Goal: Find specific page/section: Find specific page/section

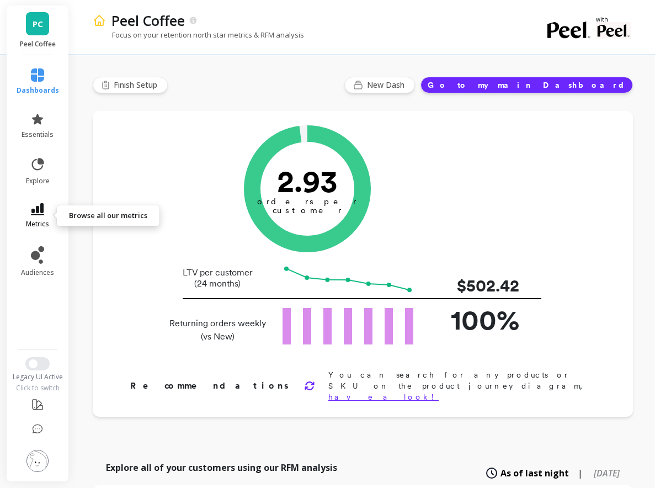
click at [44, 211] on link "metrics" at bounding box center [38, 215] width 43 height 25
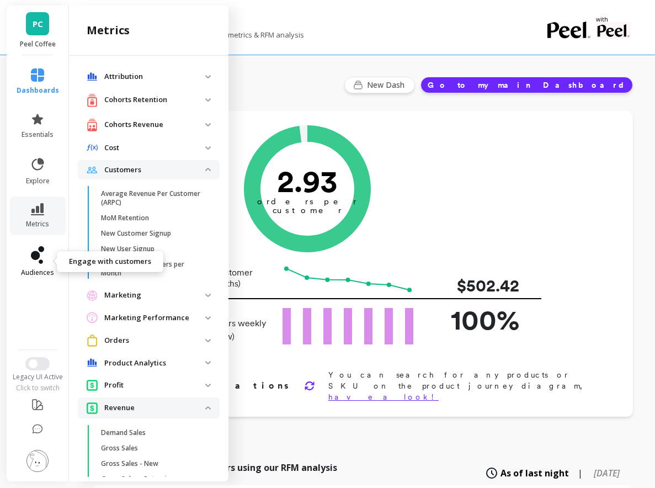
click at [33, 255] on icon at bounding box center [35, 255] width 9 height 9
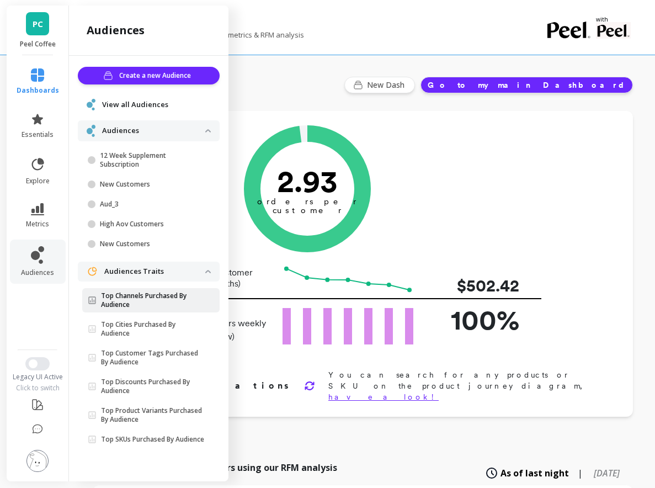
click at [150, 302] on p "Top Channels Purchased By Audience" at bounding box center [153, 300] width 104 height 18
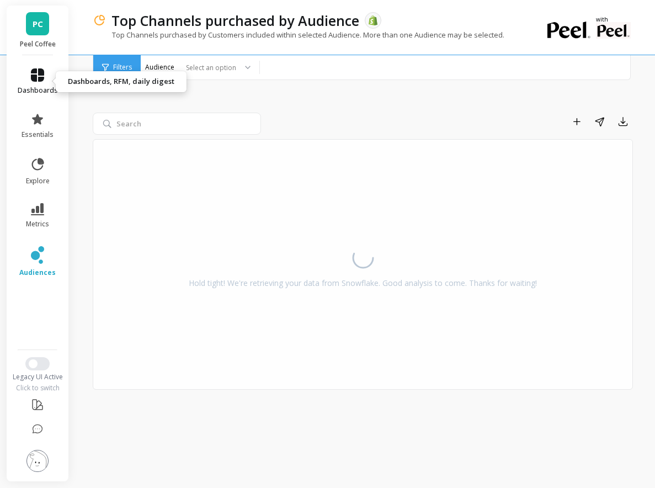
click at [40, 83] on link "dashboards" at bounding box center [38, 81] width 40 height 26
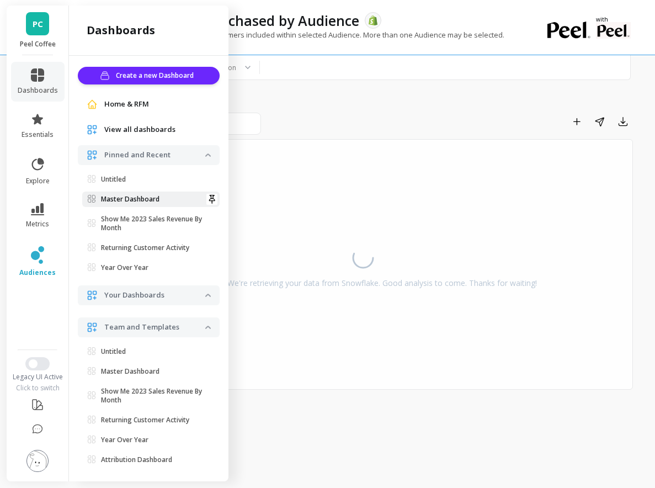
click at [126, 194] on link "Master Dashboard" at bounding box center [150, 199] width 137 height 15
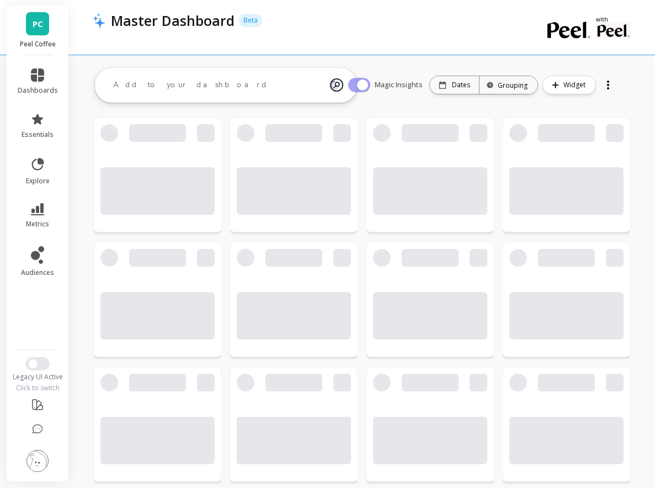
click at [613, 83] on div at bounding box center [608, 85] width 15 height 18
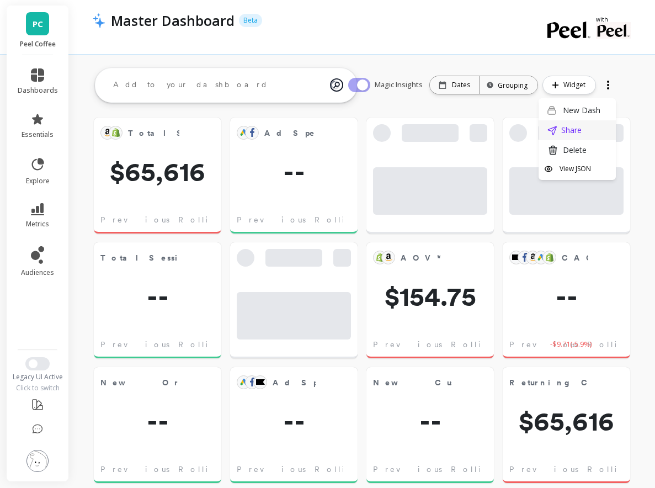
click at [595, 125] on li "Share" at bounding box center [577, 130] width 77 height 20
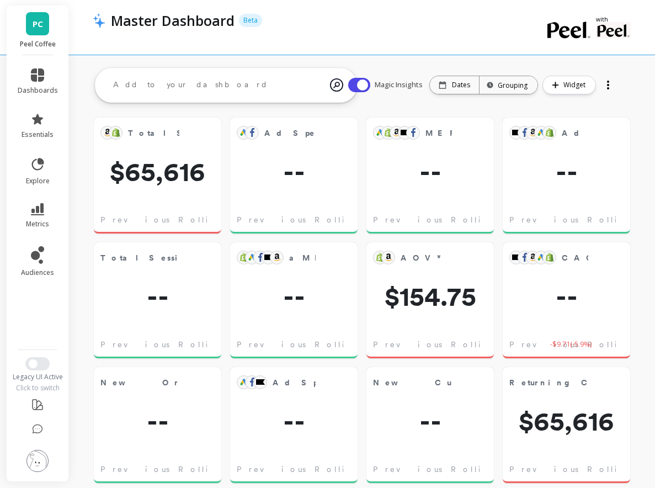
click at [610, 82] on div at bounding box center [608, 85] width 15 height 18
